Goal: Task Accomplishment & Management: Use online tool/utility

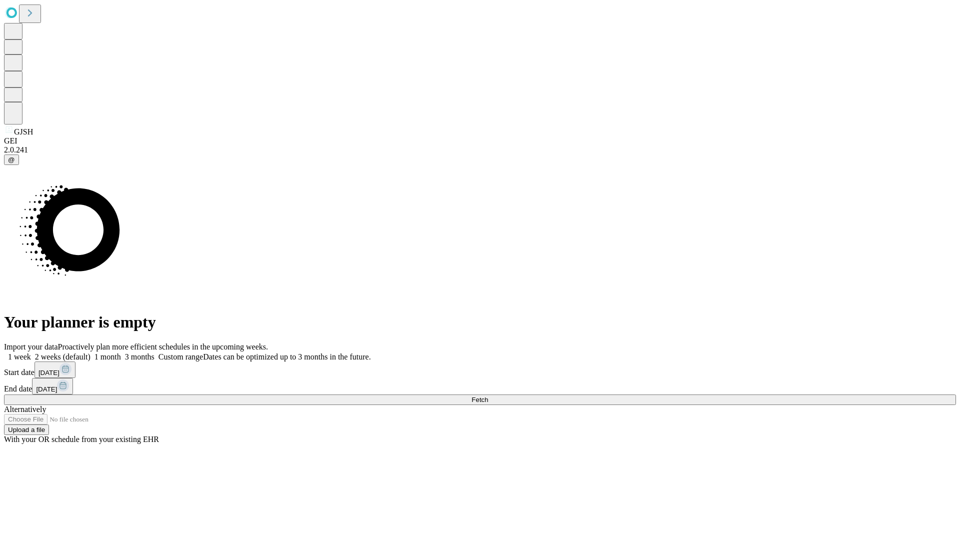
click at [488, 396] on span "Fetch" at bounding box center [480, 400] width 17 height 8
